Goal: Check status

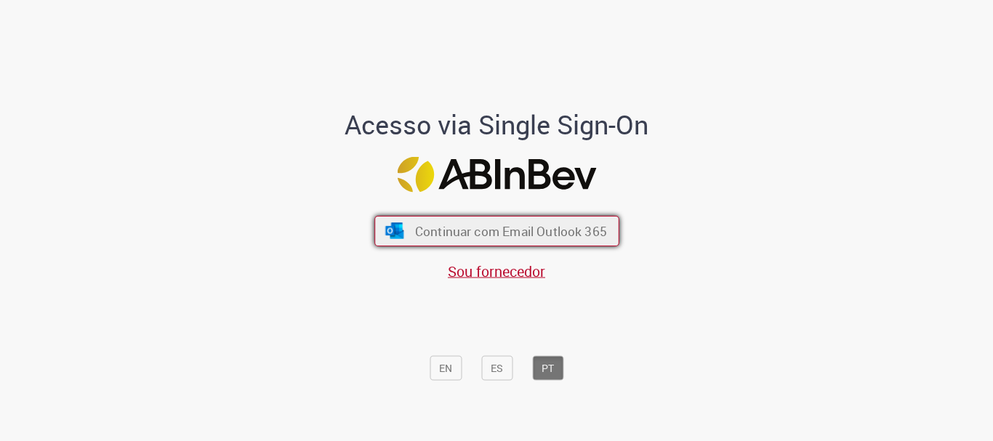
click at [510, 232] on span "Continuar com Email Outlook 365" at bounding box center [510, 231] width 192 height 17
